Goal: Communication & Community: Answer question/provide support

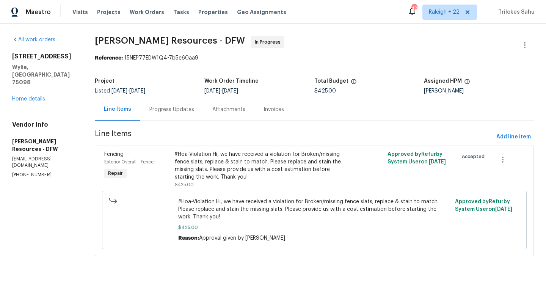
click at [178, 111] on div "Progress Updates" at bounding box center [171, 110] width 45 height 8
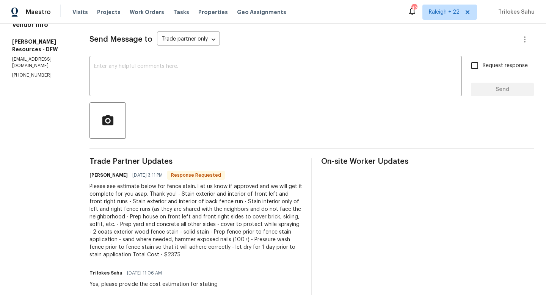
scroll to position [94, 0]
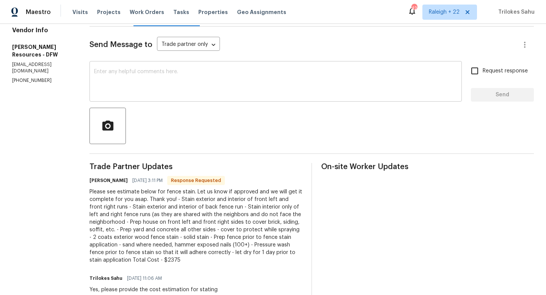
click at [167, 97] on div "x ​" at bounding box center [276, 82] width 373 height 39
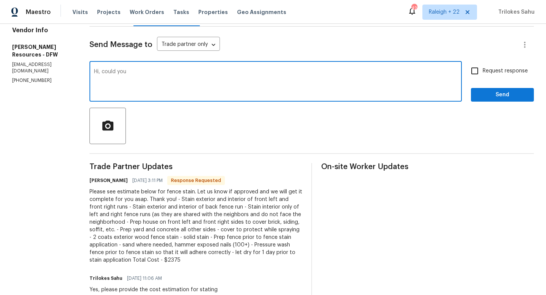
paste textarea "upload photos of the fence please"
click at [145, 73] on textarea "Hi, could you upload photos of the fence please" at bounding box center [275, 82] width 363 height 27
drag, startPoint x: 274, startPoint y: 75, endPoint x: 118, endPoint y: 71, distance: 155.6
click at [118, 71] on textarea "Hi, could you please upload photos of the fence please" at bounding box center [275, 82] width 363 height 27
paste textarea "Could you please upload the photos of the fence for our reference?"
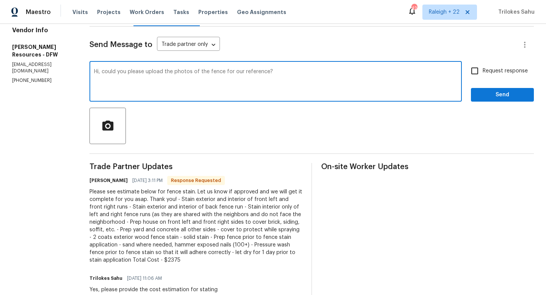
click at [314, 70] on textarea "Hi, could you please upload the photos of the fence for our reference?" at bounding box center [275, 82] width 363 height 27
type textarea "Hi, could you please upload the photos of the fence for our reference?"
click at [476, 68] on input "Request response" at bounding box center [475, 71] width 16 height 16
checkbox input "true"
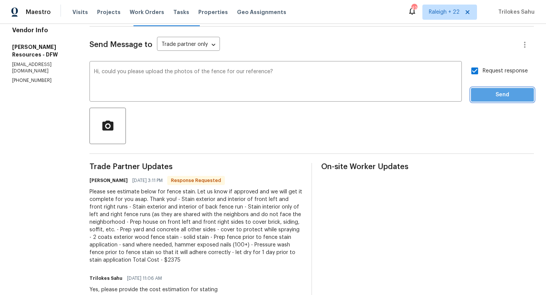
click at [493, 92] on span "Send" at bounding box center [502, 94] width 51 height 9
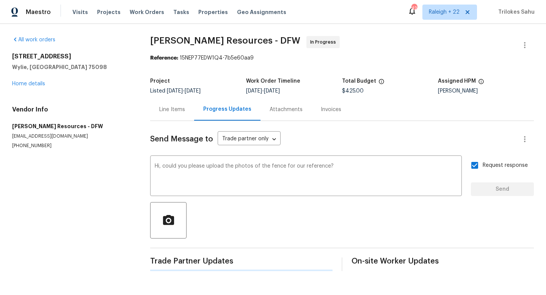
scroll to position [0, 0]
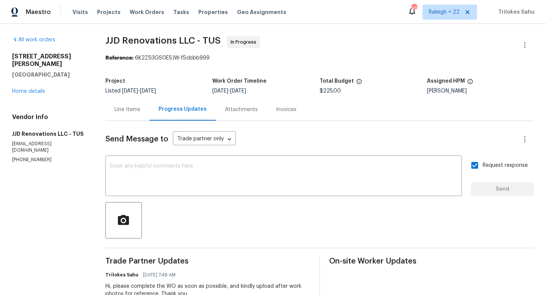
scroll to position [35, 0]
